Goal: Task Accomplishment & Management: Complete application form

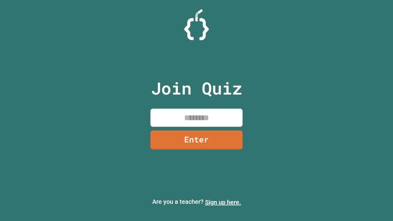
click at [223, 202] on link "Sign up here." at bounding box center [223, 202] width 36 height 7
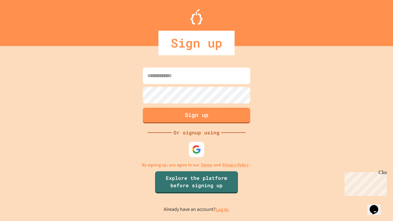
click at [223, 209] on link "Log in." at bounding box center [223, 209] width 14 height 6
